Goal: Information Seeking & Learning: Learn about a topic

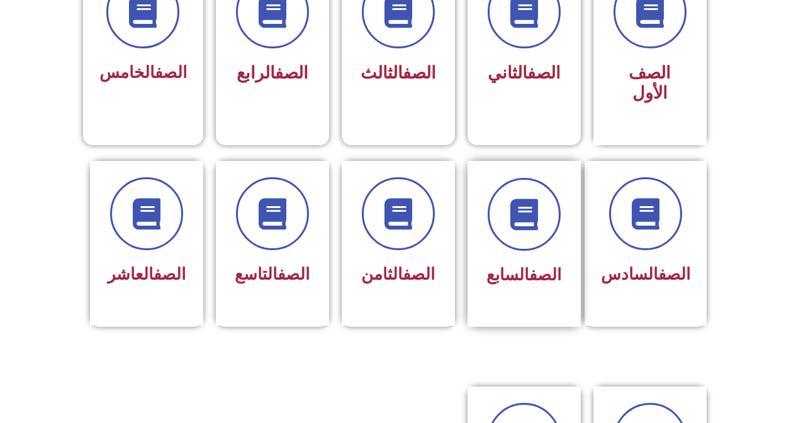
scroll to position [503, 0]
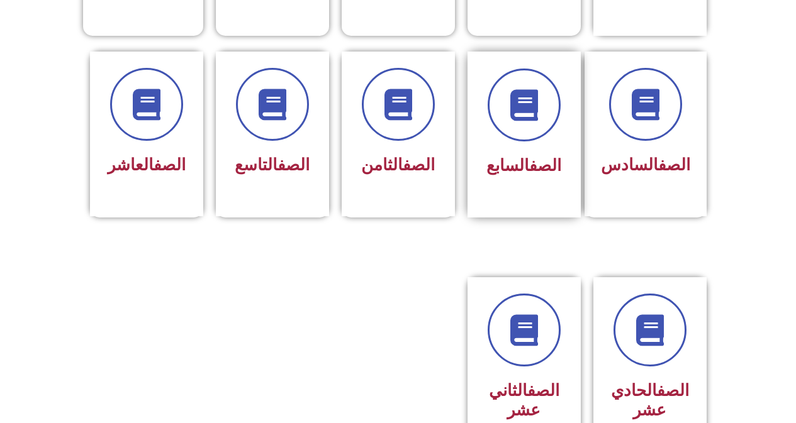
click at [506, 174] on div "الصف السابع" at bounding box center [523, 135] width 113 height 166
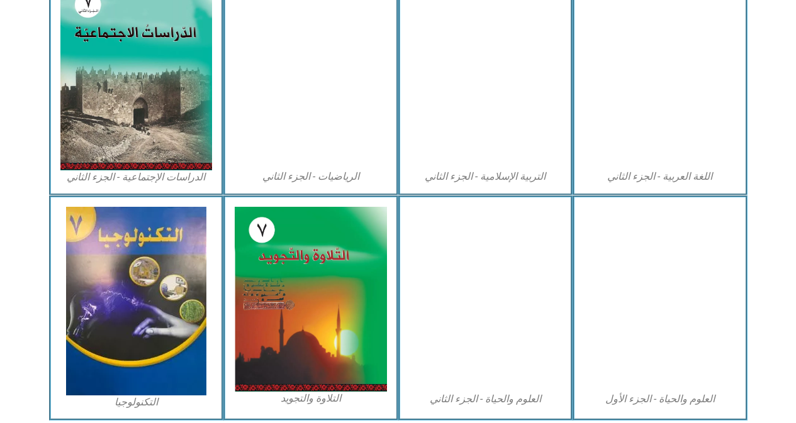
scroll to position [629, 0]
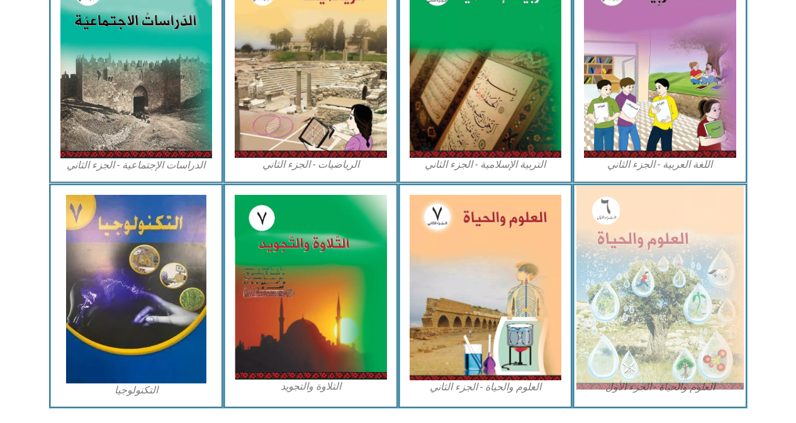
click at [627, 252] on img at bounding box center [659, 288] width 167 height 204
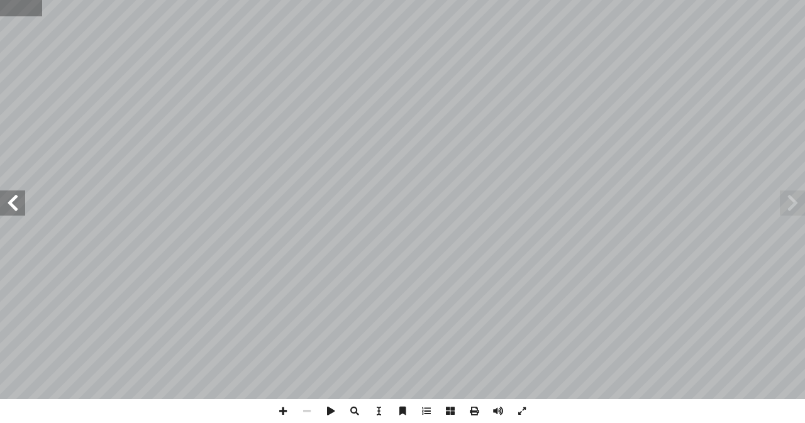
click at [23, 9] on input "text" at bounding box center [21, 8] width 42 height 16
type input "**"
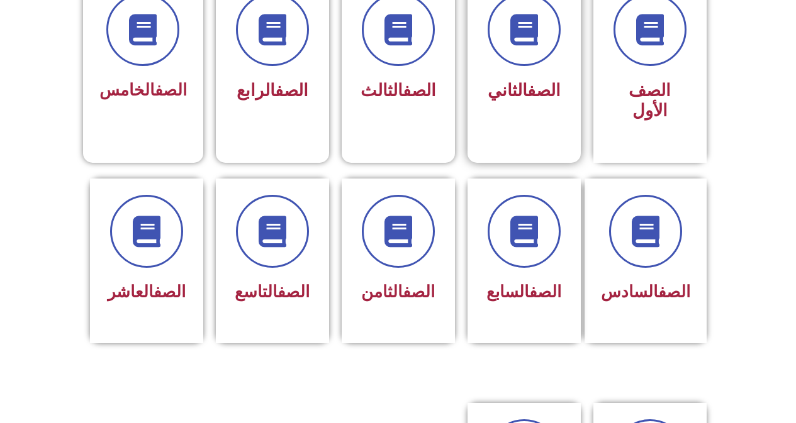
scroll to position [377, 0]
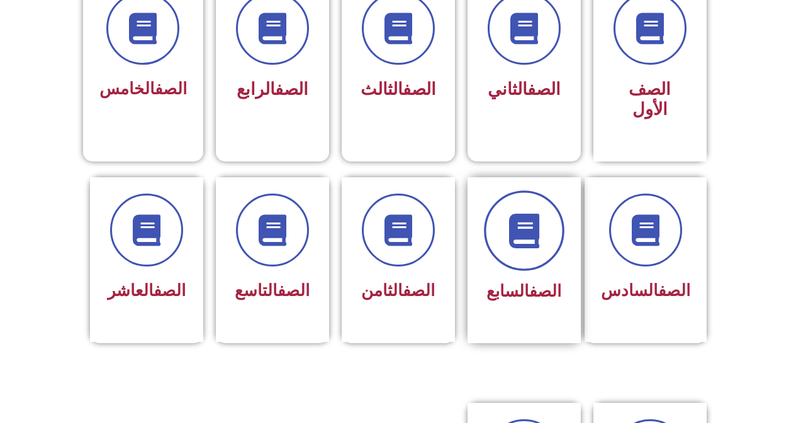
click at [501, 220] on span at bounding box center [524, 231] width 81 height 81
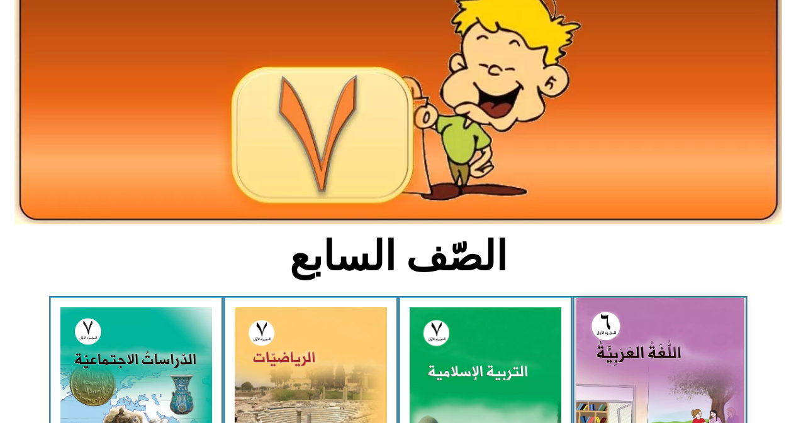
scroll to position [126, 0]
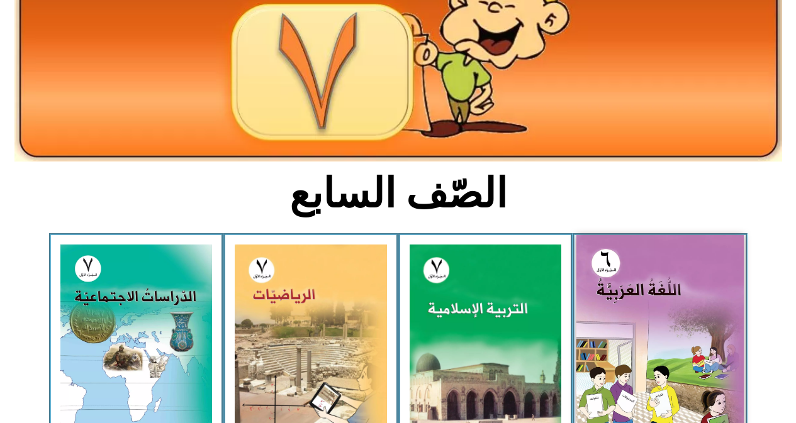
click at [651, 323] on img at bounding box center [659, 339] width 167 height 209
